Goal: Transaction & Acquisition: Purchase product/service

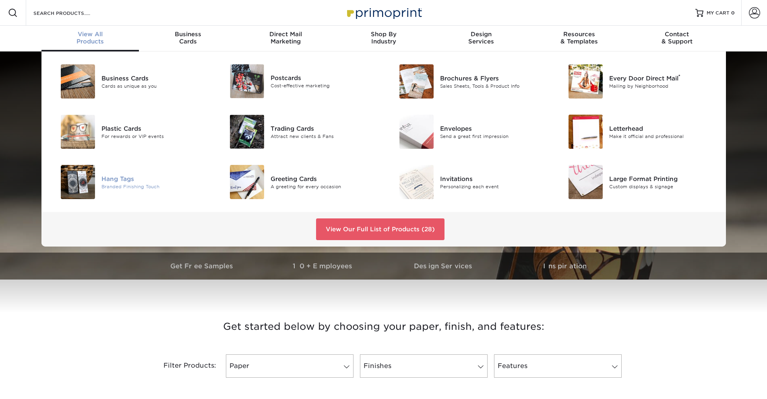
click at [80, 192] on img at bounding box center [78, 182] width 34 height 34
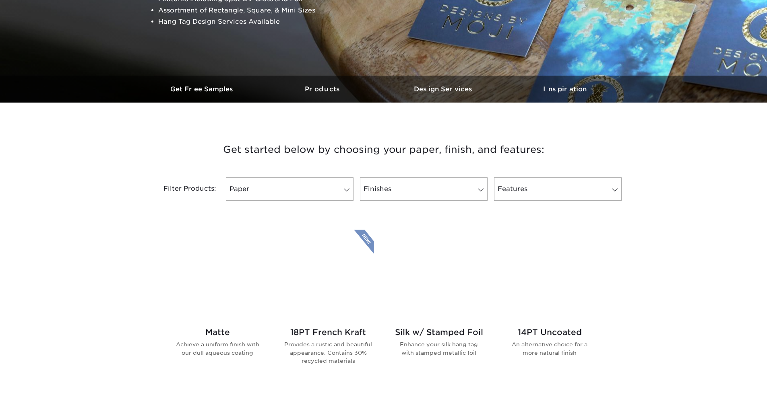
scroll to position [188, 0]
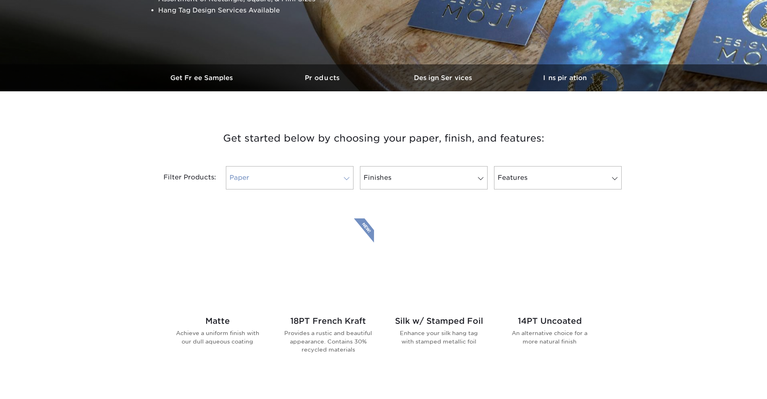
click at [343, 180] on span at bounding box center [346, 178] width 11 height 6
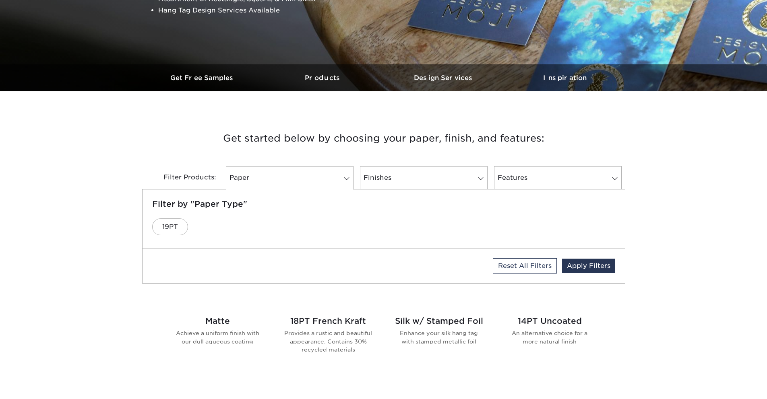
click at [438, 328] on div "Silk w/ Stamped Foil Enhance your silk hang tag with stamped metallic foil" at bounding box center [438, 334] width 91 height 49
click at [442, 322] on h2 "Silk w/ Stamped Foil" at bounding box center [438, 321] width 91 height 10
click at [441, 344] on p "Enhance your silk hang tag with stamped metallic foil" at bounding box center [438, 337] width 91 height 17
click at [442, 343] on p "Enhance your silk hang tag with stamped metallic foil" at bounding box center [438, 337] width 91 height 17
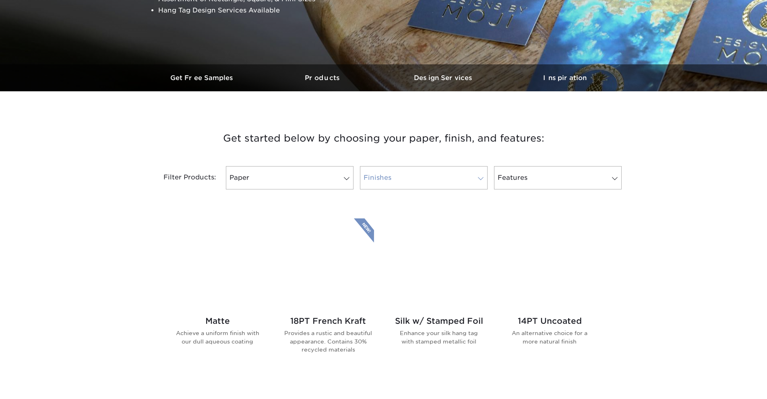
click at [470, 174] on link "Finishes" at bounding box center [424, 177] width 128 height 23
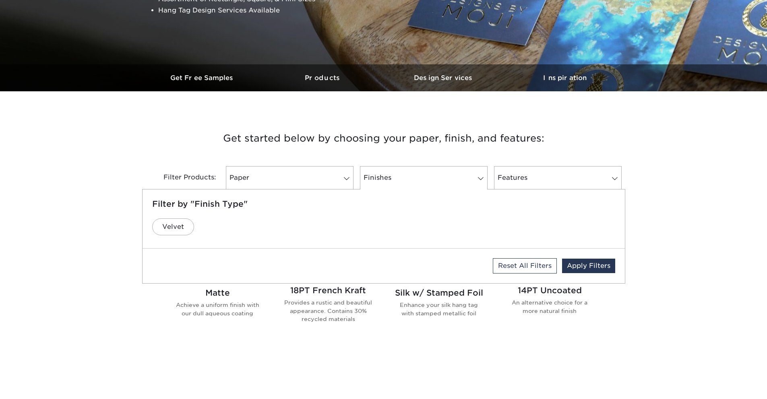
click at [441, 294] on h2 "Silk w/ Stamped Foil" at bounding box center [438, 293] width 91 height 10
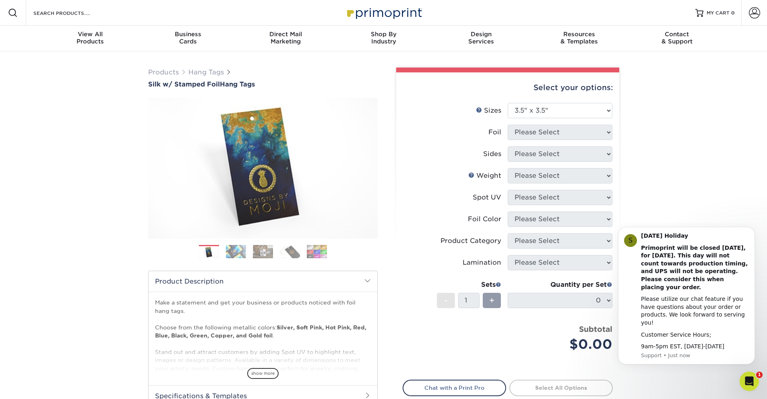
click at [675, 157] on div "Products Hang Tags Silk w/ Stamped Foil Hang Tags Previous Next . /" at bounding box center [383, 267] width 767 height 430
drag, startPoint x: 679, startPoint y: 149, endPoint x: 683, endPoint y: 142, distance: 7.7
click at [680, 147] on div "Products Hang Tags Silk w/ Stamped Foil Hang Tags Previous Next . /" at bounding box center [383, 267] width 767 height 430
click at [698, 197] on div "Products Hang Tags Silk w/ Stamped Foil Hang Tags Previous Next . /" at bounding box center [383, 267] width 767 height 430
click at [691, 237] on div "S [DATE] Holiday Primoprint will be closed [DATE], for [DATE]. This day will no…" at bounding box center [686, 296] width 137 height 138
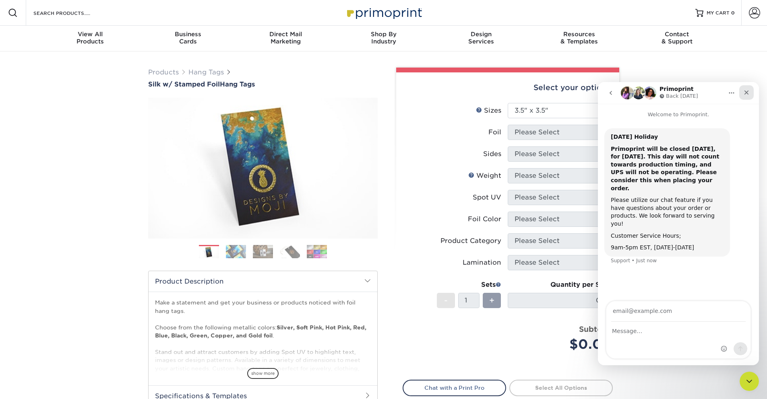
click at [745, 92] on icon "Close" at bounding box center [746, 93] width 4 height 4
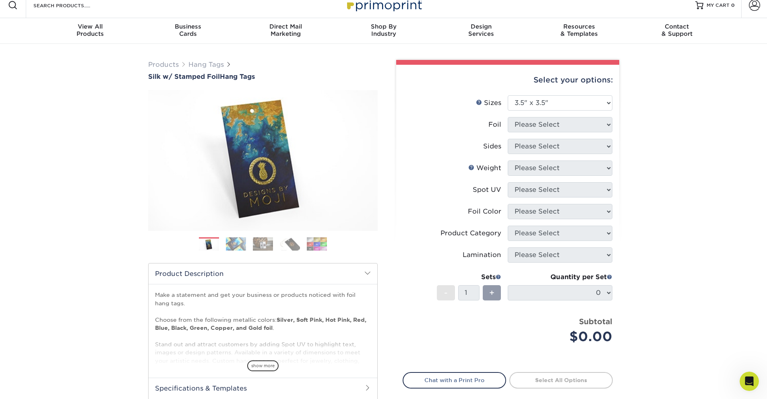
scroll to position [6, 0]
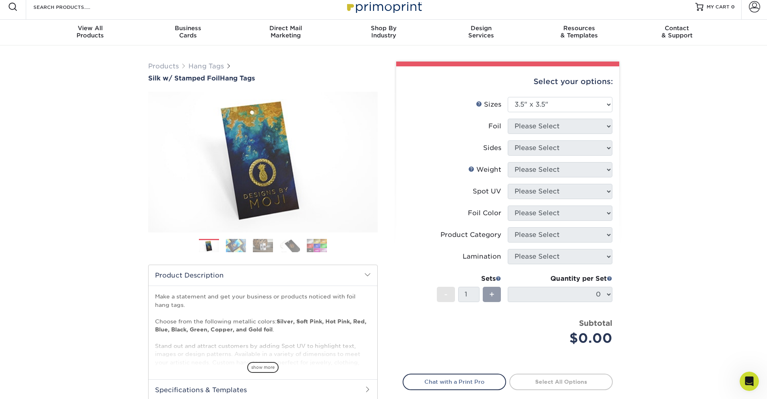
click at [639, 150] on div "Products Hang Tags Silk w/ Stamped Foil Hang Tags Previous Next . /" at bounding box center [383, 260] width 767 height 430
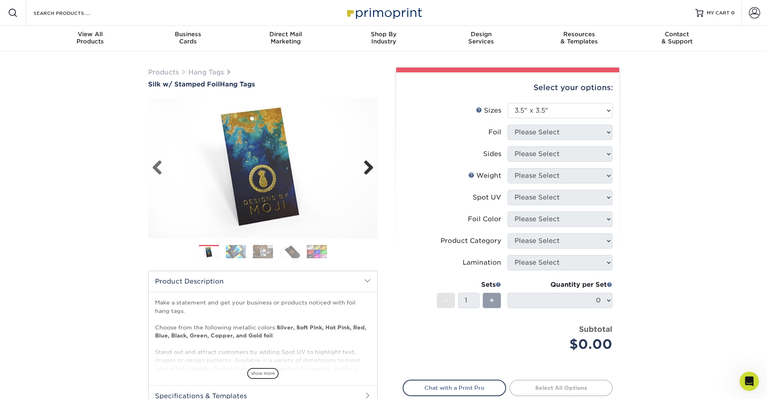
click at [367, 173] on link "Next" at bounding box center [365, 168] width 16 height 16
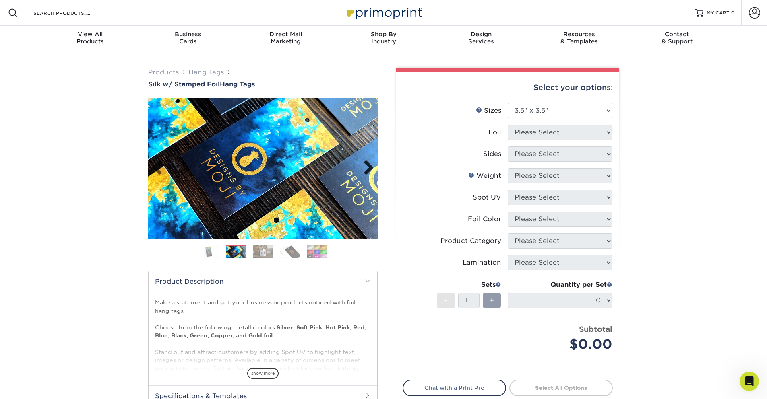
click at [367, 173] on link "Next" at bounding box center [365, 168] width 16 height 16
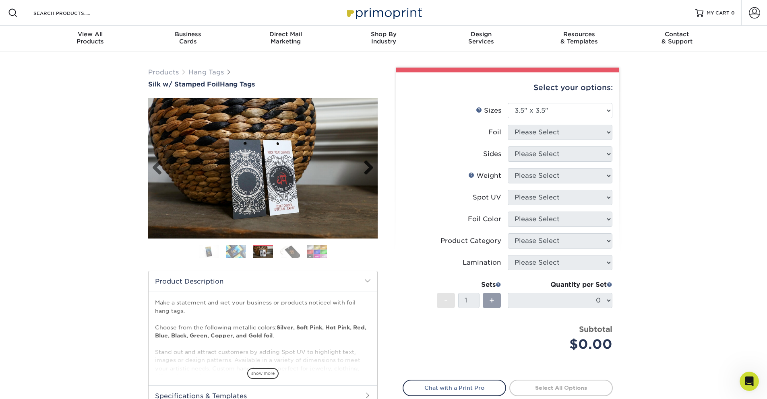
click at [367, 173] on link "Next" at bounding box center [365, 168] width 16 height 16
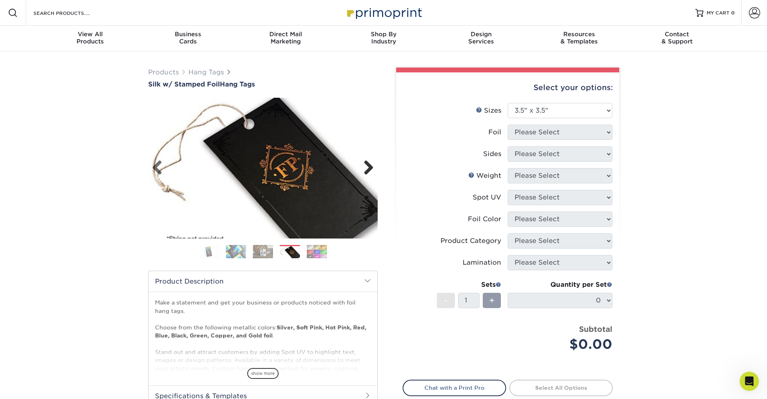
click at [367, 173] on link "Next" at bounding box center [365, 168] width 16 height 16
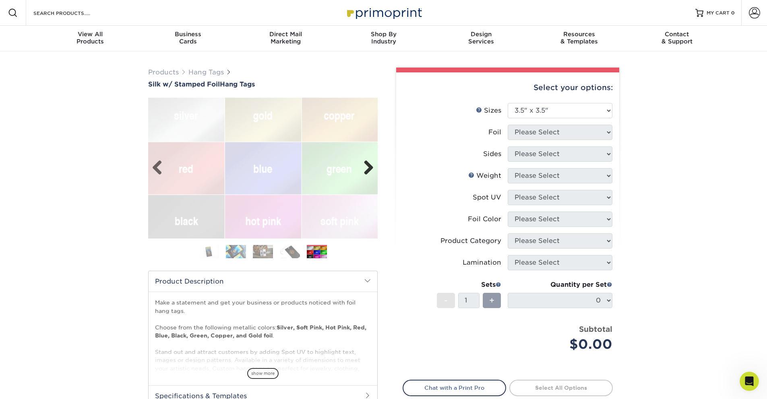
click at [367, 173] on link "Next" at bounding box center [365, 168] width 16 height 16
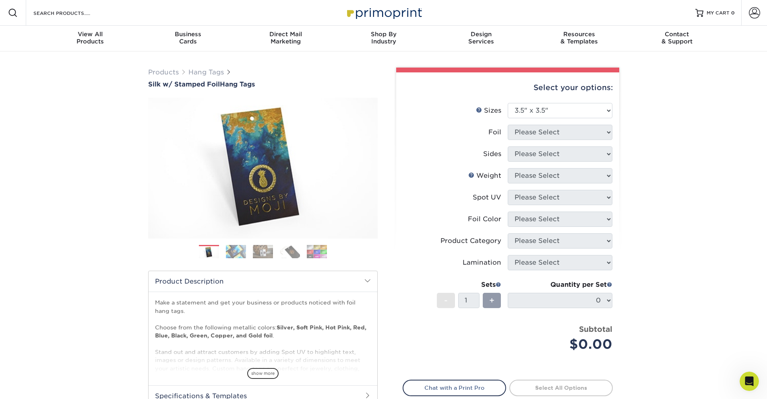
drag, startPoint x: 691, startPoint y: 147, endPoint x: 671, endPoint y: 135, distance: 23.8
click at [691, 147] on div "Products Hang Tags Silk w/ Stamped Foil Hang Tags Previous Next . /" at bounding box center [383, 267] width 767 height 430
click at [587, 113] on select "Please Select 1.5" x 3.5" 1.75" x 3.5" 2" x 2" 2" x 3.5" 2" x 4" 2" x 6" 3" x 3…" at bounding box center [560, 110] width 105 height 15
select select "3.50x3.50"
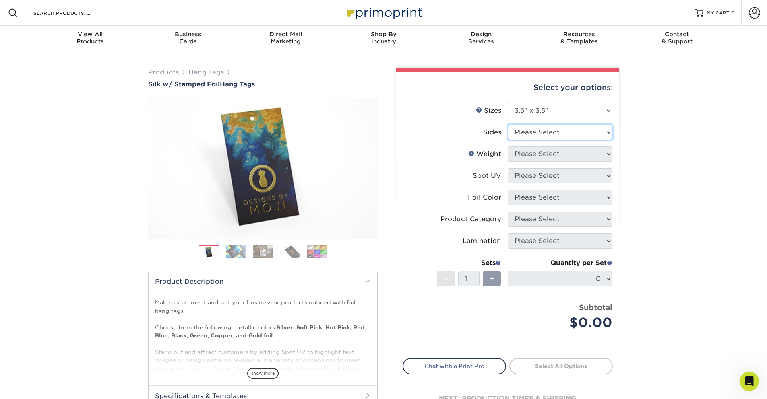
click at [539, 136] on select "Please Select Print Both Sides - Foil Both Sides Print Both Sides - Foil Front …" at bounding box center [560, 132] width 105 height 15
select select "a75ac2f1-9911-48d6-841d-245b5ac08f27"
click at [584, 156] on select "Please Select 16PT" at bounding box center [560, 154] width 105 height 15
select select "16PT"
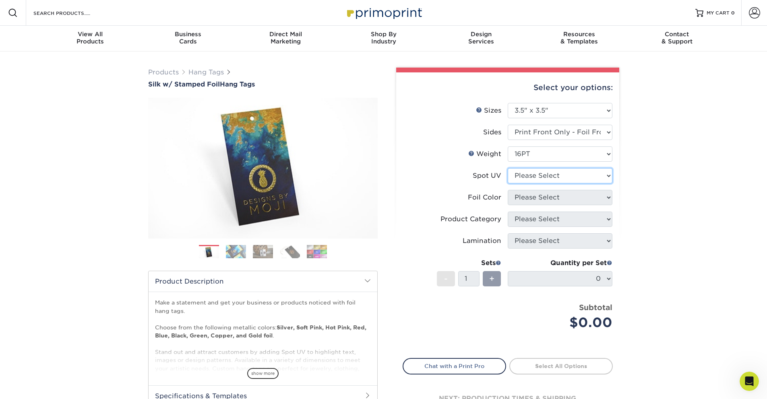
click at [553, 174] on select "Please Select No Spot UV Front Only" at bounding box center [560, 175] width 105 height 15
select select "1"
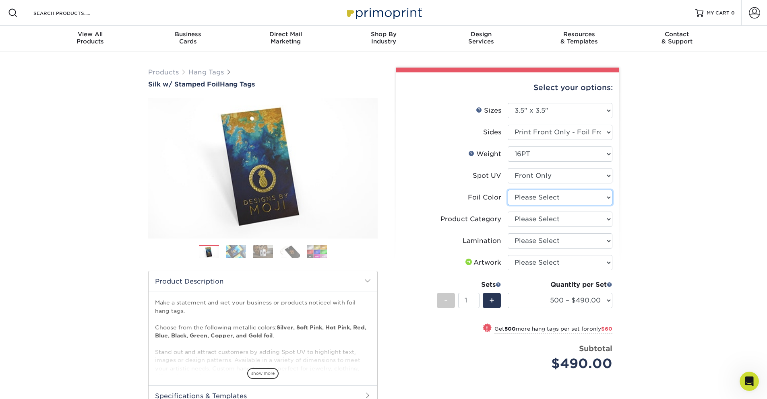
click at [608, 200] on select "Please Select Silver Foil Black Foil Blue Foil Copper Foil Gold Foil Red Foil R…" at bounding box center [560, 197] width 105 height 15
select select "f6b57705-51a7-4c3f-af19-88f31284f15c"
click at [585, 221] on select "Please Select Hang Tags" at bounding box center [560, 219] width 105 height 15
select select "428aa75b-4ae7-4398-9e0a-74f4b33909ed"
click at [582, 243] on select "Please Select Silk" at bounding box center [560, 240] width 105 height 15
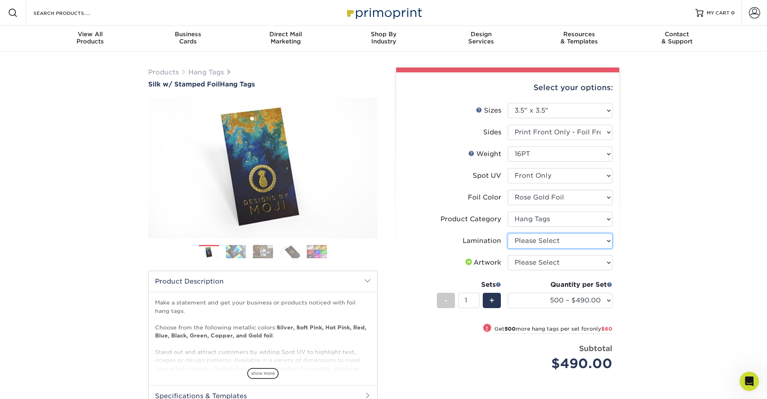
select select "ccacb42f-45f7-42d3-bbd3-7c8421cf37f0"
click at [593, 262] on select "Please Select I will upload files I need a design - $75" at bounding box center [560, 262] width 105 height 15
select select "upload"
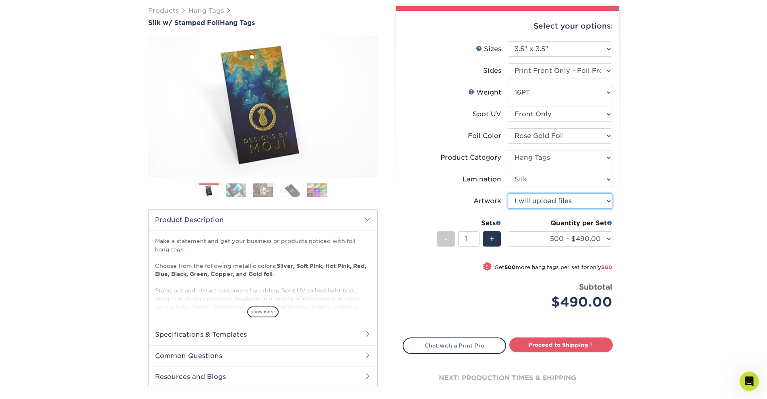
scroll to position [59, 0]
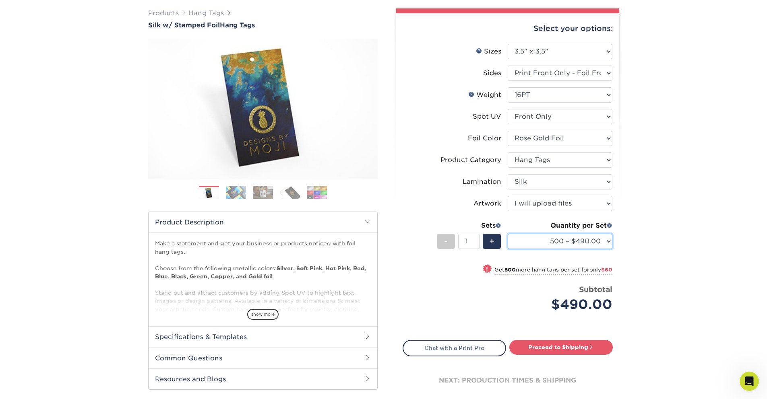
click at [608, 241] on select "500 – $490.00 1000 – $550.00 2500 – $1348.00 5000 – $2366.00" at bounding box center [560, 241] width 105 height 15
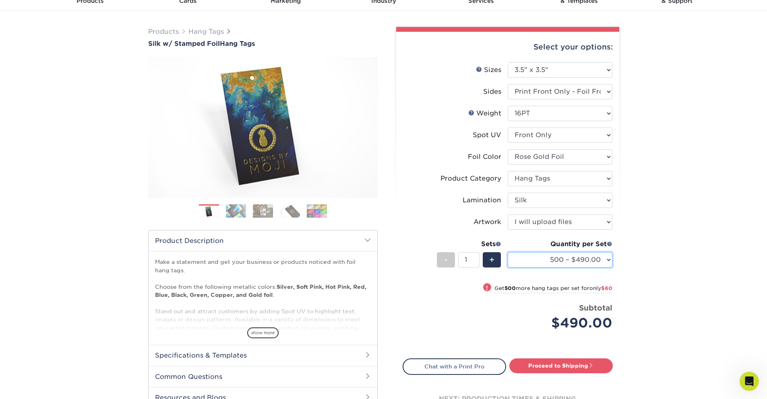
scroll to position [50, 0]
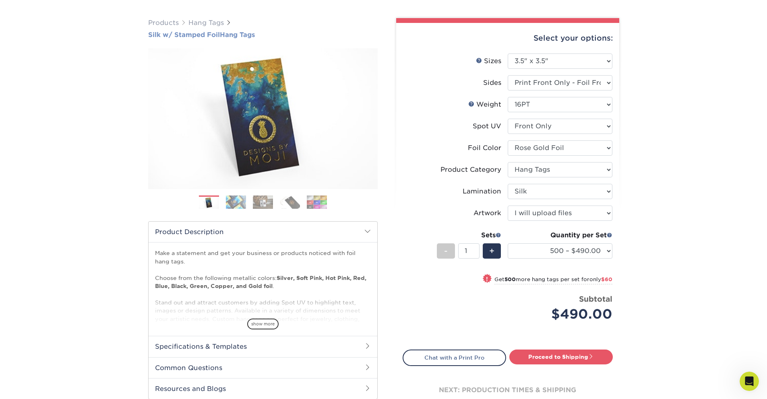
click at [149, 37] on span "Silk w/ Stamped Foil" at bounding box center [184, 35] width 72 height 8
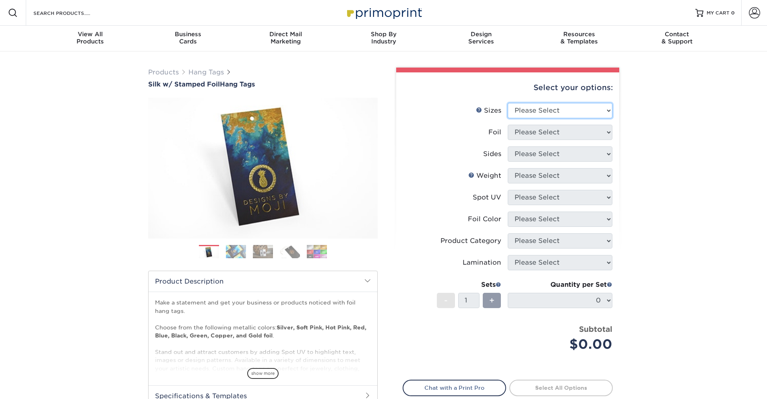
click at [604, 109] on select "Please Select 1.5" x 3.5" 1.75" x 3.5" 2" x 2" 2" x 3.5" 2" x 4" 2" x 6" 3" x 3…" at bounding box center [560, 110] width 105 height 15
select select "2.00x6.00"
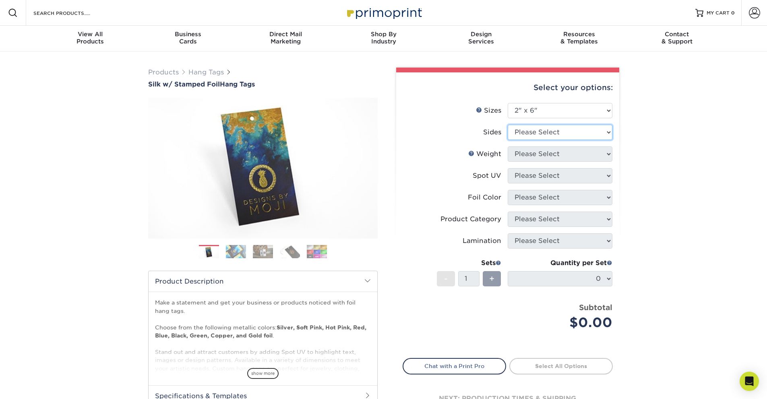
click at [545, 134] on select "Please Select Print Both Sides - Foil Both Sides Print Both Sides - Foil Front …" at bounding box center [560, 132] width 105 height 15
select select "a75ac2f1-9911-48d6-841d-245b5ac08f27"
click at [553, 157] on select "Please Select 16PT" at bounding box center [560, 154] width 105 height 15
select select "16PT"
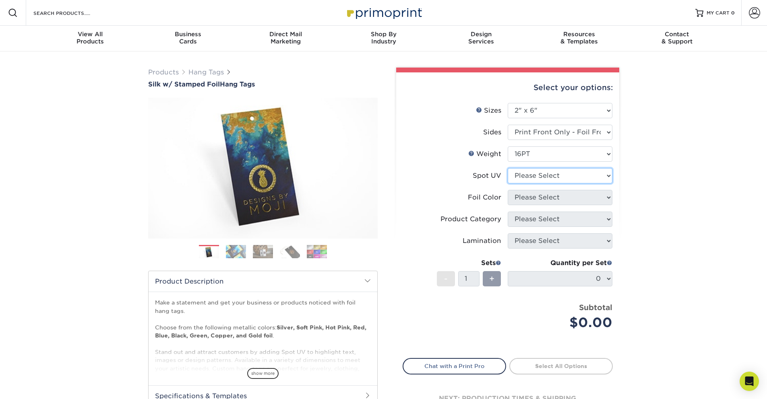
click at [550, 175] on select "Please Select No Spot UV Front Only" at bounding box center [560, 175] width 105 height 15
select select "1"
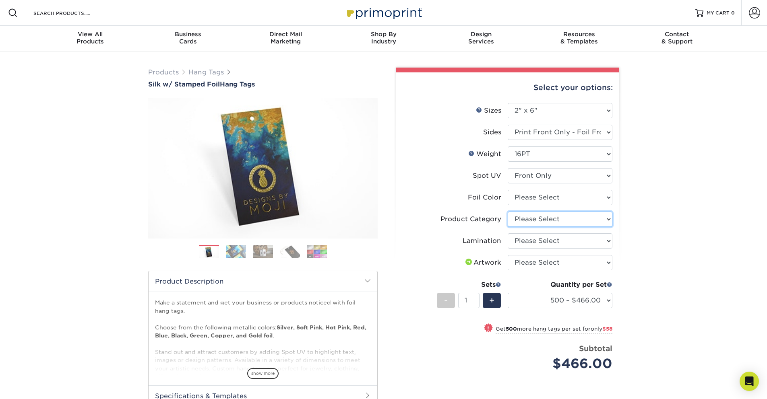
click at [582, 219] on select "Please Select Hang Tags" at bounding box center [560, 219] width 105 height 15
select select "428aa75b-4ae7-4398-9e0a-74f4b33909ed"
click at [562, 241] on select "Please Select Silk" at bounding box center [560, 240] width 105 height 15
select select "ccacb42f-45f7-42d3-bbd3-7c8421cf37f0"
click at [568, 264] on select "Please Select I will upload files I need a design - $75" at bounding box center [560, 262] width 105 height 15
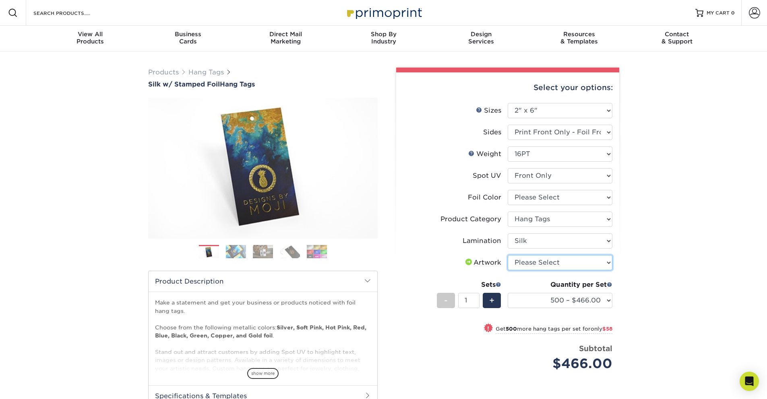
select select "upload"
click at [612, 303] on div "Select your options: Sizes Help Sizes Please Select 1.5" x 3.5" 1.75" x 3.5" 2"…" at bounding box center [507, 271] width 223 height 398
click at [609, 301] on select "500 – $466.00 1000 – $524.00 2500 – $1284.00 5000 – $2254.00" at bounding box center [560, 300] width 105 height 15
drag, startPoint x: 138, startPoint y: 82, endPoint x: 256, endPoint y: 93, distance: 118.9
click at [256, 93] on div "Products Hang Tags Silk w/ Stamped Foil Hang Tags Previous Next . /" at bounding box center [383, 273] width 767 height 442
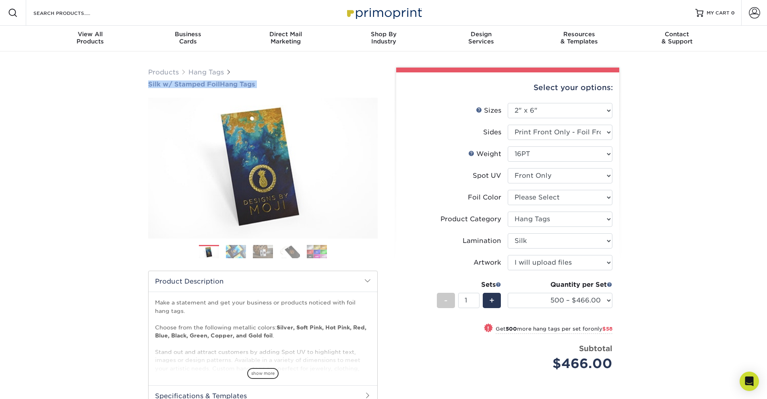
copy div "Silk w/ Stamped Foil Hang Tags"
